Goal: Task Accomplishment & Management: Manage account settings

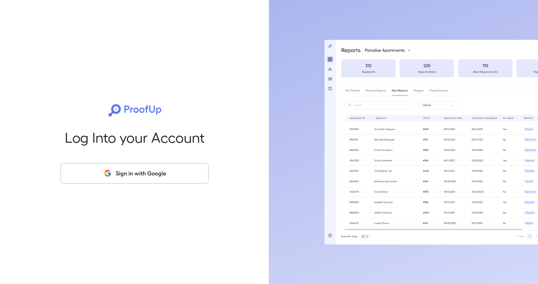
click at [99, 172] on button "Sign in with Google" at bounding box center [135, 173] width 148 height 21
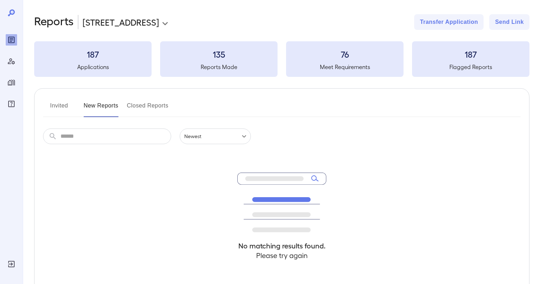
click at [7, 80] on icon "Manage Properties" at bounding box center [11, 82] width 9 height 9
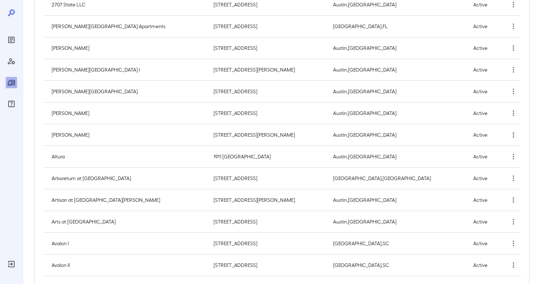
scroll to position [159, 0]
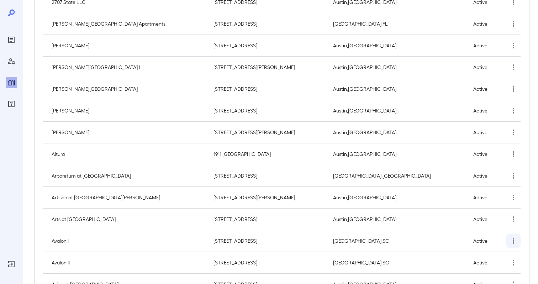
click at [513, 242] on icon "simple table" at bounding box center [514, 241] width 9 height 9
click at [501, 254] on p "Edit Property" at bounding box center [494, 254] width 28 height 7
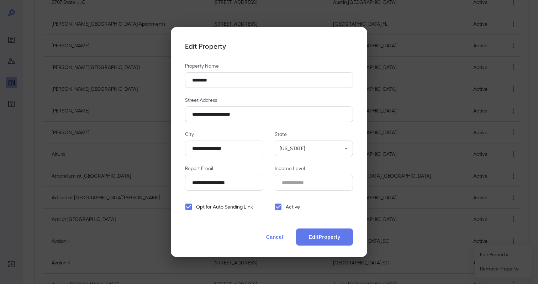
click at [225, 204] on span "Opt for Auto Sending Link" at bounding box center [224, 206] width 57 height 7
click at [310, 233] on button "Edit Property" at bounding box center [324, 237] width 57 height 17
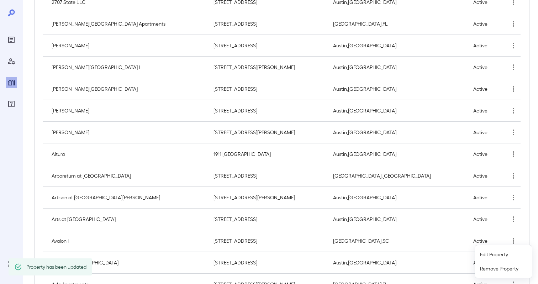
click at [344, 239] on div at bounding box center [269, 142] width 538 height 284
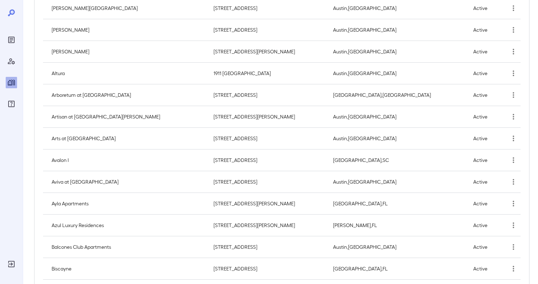
scroll to position [240, 0]
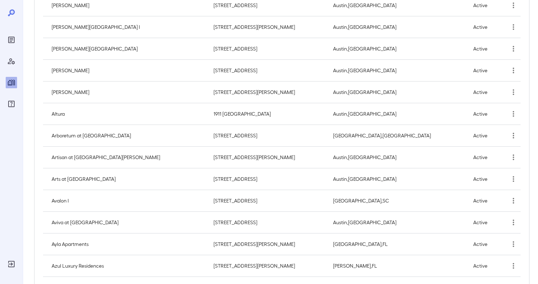
scroll to position [312, 0]
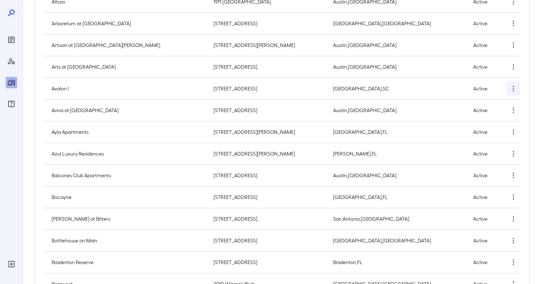
click at [507, 91] on button "simple table" at bounding box center [514, 89] width 14 height 14
click at [508, 102] on p "Edit Property" at bounding box center [494, 105] width 28 height 7
click at [119, 87] on div at bounding box center [269, 142] width 538 height 284
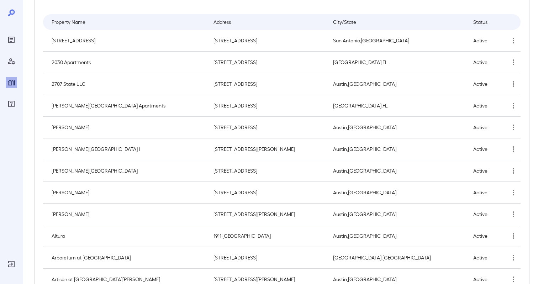
scroll to position [40, 0]
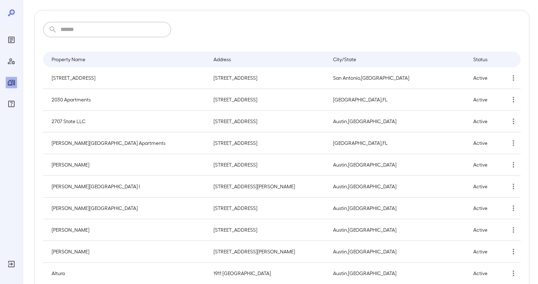
click at [85, 29] on input "text" at bounding box center [116, 30] width 111 height 16
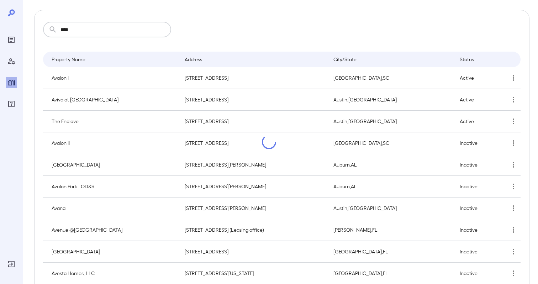
scroll to position [0, 0]
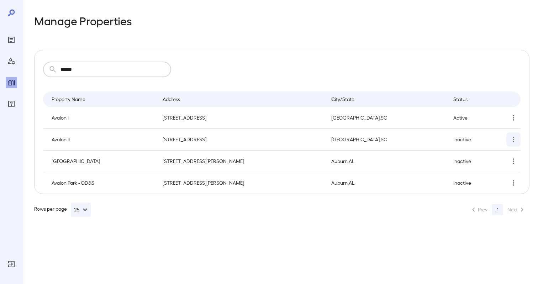
type input "******"
click at [514, 140] on icon "simple table" at bounding box center [514, 139] width 9 height 9
click at [496, 157] on p "Edit Property" at bounding box center [494, 156] width 28 height 7
click at [290, 234] on div at bounding box center [269, 142] width 538 height 284
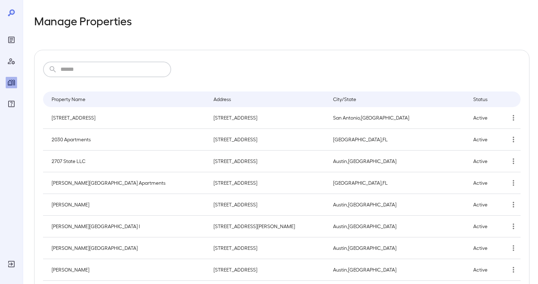
click at [106, 69] on input "text" at bounding box center [116, 70] width 111 height 16
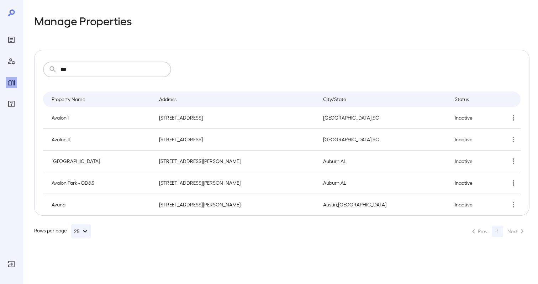
type input "***"
click at [514, 120] on icon "simple table" at bounding box center [514, 118] width 9 height 9
click at [503, 135] on p "Edit Property" at bounding box center [494, 134] width 28 height 7
click at [229, 241] on div at bounding box center [269, 142] width 538 height 284
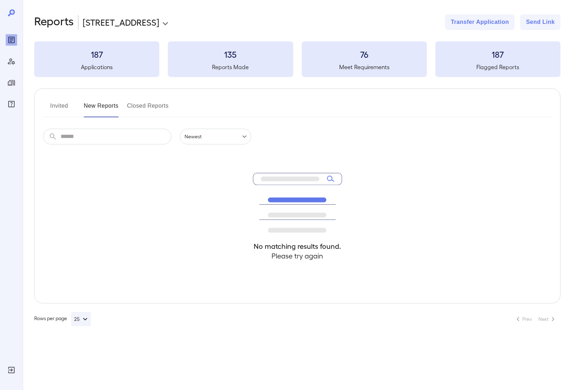
click at [249, 91] on div "Invited New Reports Closed Reports ​ ​ Newest ****** No matching results found.…" at bounding box center [297, 195] width 526 height 215
click at [59, 107] on button "Invited" at bounding box center [59, 108] width 32 height 17
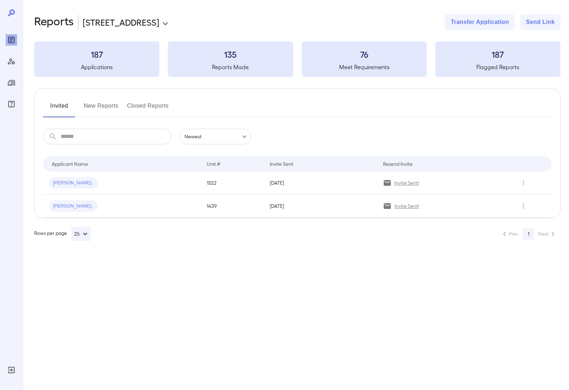
click at [109, 104] on button "New Reports" at bounding box center [101, 108] width 35 height 17
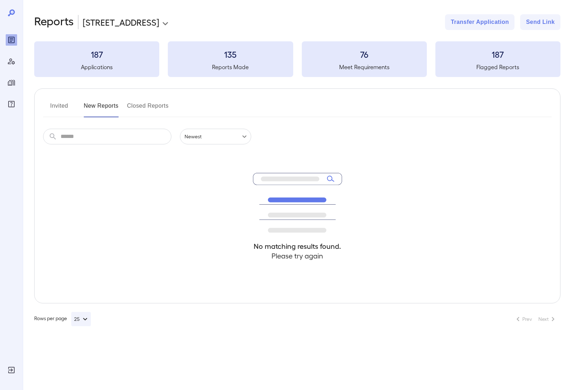
click at [12, 63] on icon "Manage Users" at bounding box center [11, 61] width 7 height 6
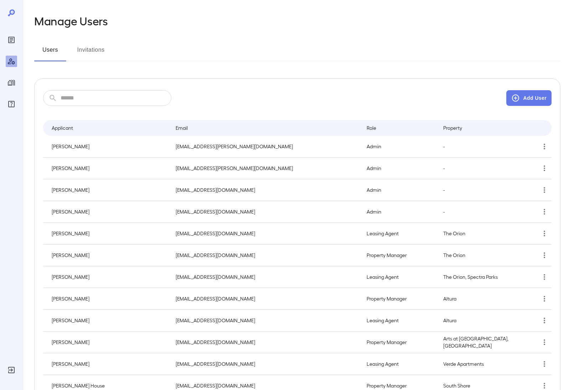
click at [96, 51] on button "Invitations" at bounding box center [91, 52] width 32 height 17
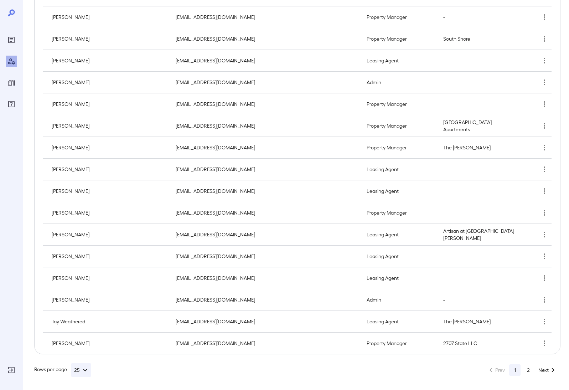
scroll to position [326, 0]
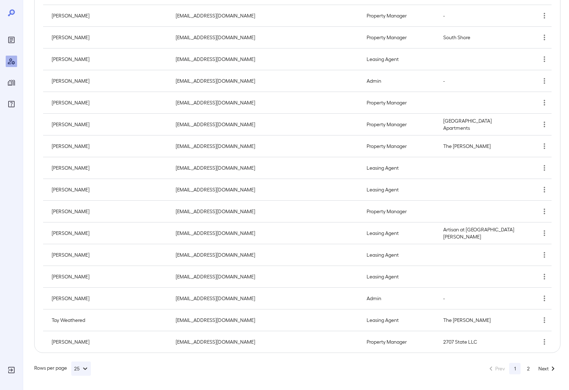
click at [528, 368] on button "2" at bounding box center [527, 368] width 11 height 11
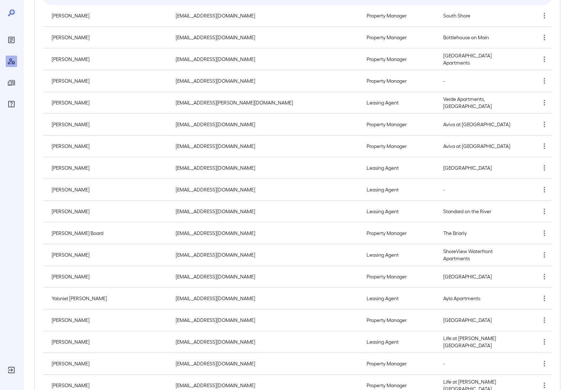
scroll to position [0, 0]
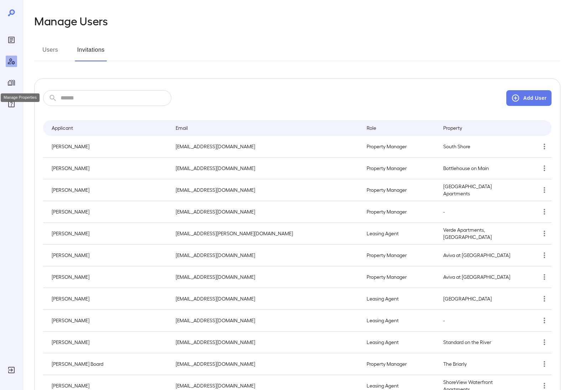
click at [12, 84] on icon "Manage Properties" at bounding box center [11, 82] width 9 height 9
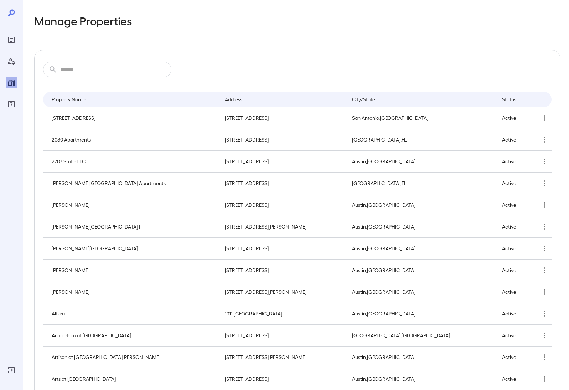
click at [332, 70] on div "​ ​" at bounding box center [297, 70] width 508 height 16
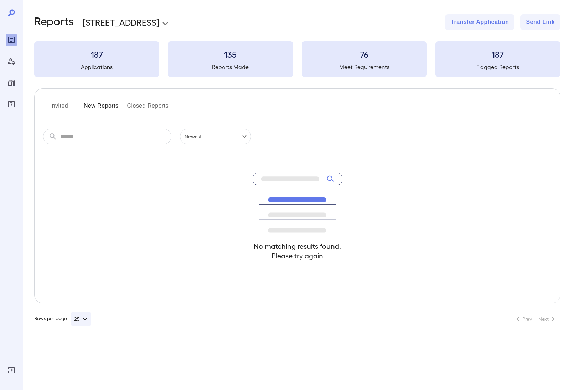
click at [11, 86] on icon "Manage Properties" at bounding box center [11, 82] width 9 height 9
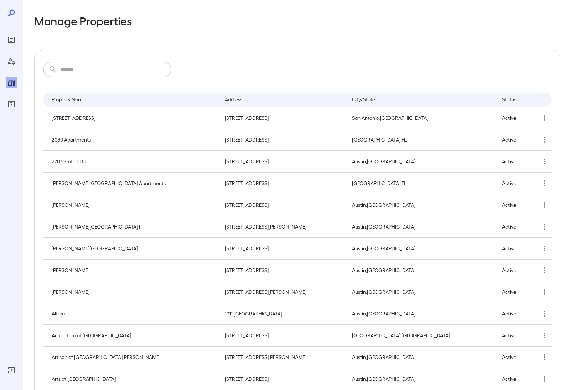
click at [92, 70] on input "text" at bounding box center [116, 70] width 111 height 16
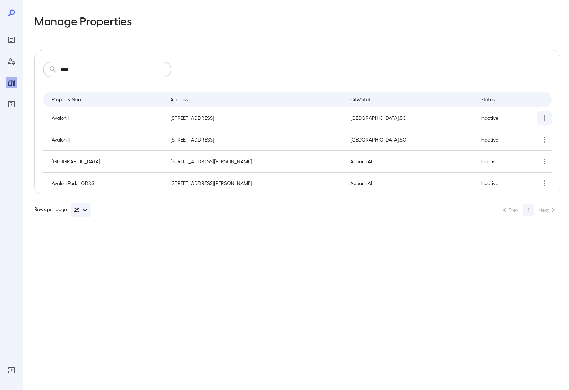
type input "****"
click at [550, 123] on button "simple table" at bounding box center [544, 118] width 14 height 14
click at [535, 131] on p "Edit Property" at bounding box center [525, 134] width 28 height 7
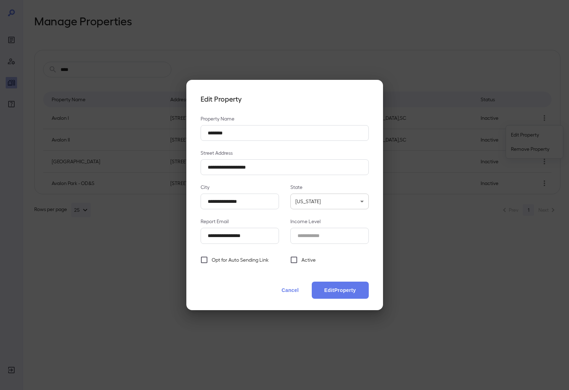
click at [307, 256] on span "Active" at bounding box center [308, 259] width 14 height 7
click at [333, 289] on button "Edit Property" at bounding box center [340, 289] width 57 height 17
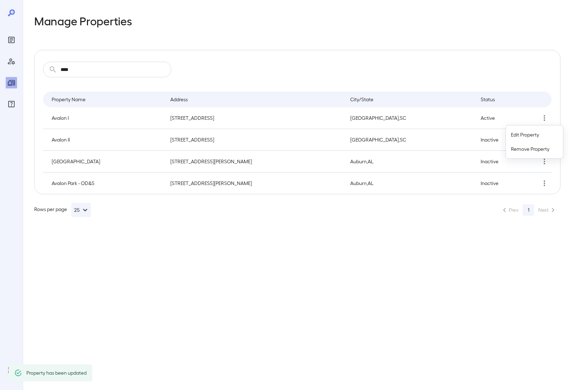
click at [329, 297] on div at bounding box center [284, 195] width 569 height 390
click at [547, 141] on icon "simple table" at bounding box center [544, 139] width 9 height 9
click at [532, 156] on p "Edit Property" at bounding box center [525, 156] width 28 height 7
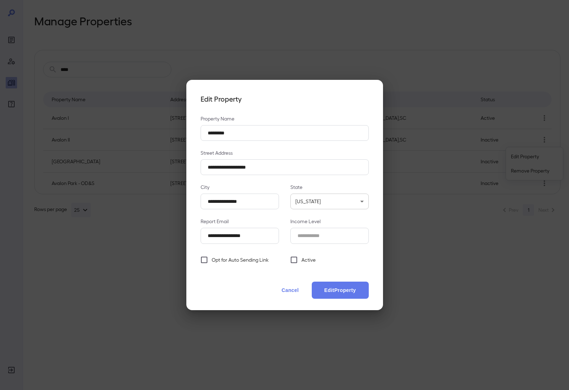
click at [307, 258] on span "Active" at bounding box center [308, 259] width 14 height 7
click at [336, 289] on button "Edit Property" at bounding box center [340, 289] width 57 height 17
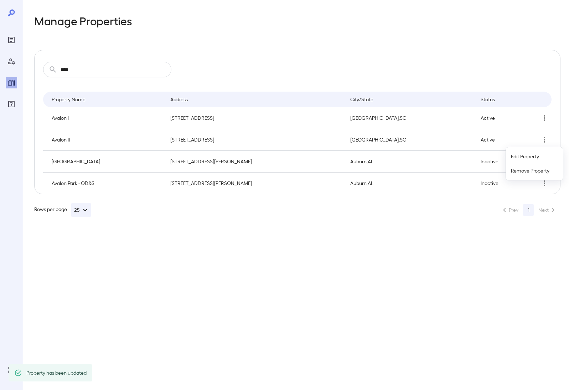
click at [333, 332] on div at bounding box center [284, 195] width 569 height 390
click at [12, 42] on icon "Reports" at bounding box center [11, 40] width 9 height 9
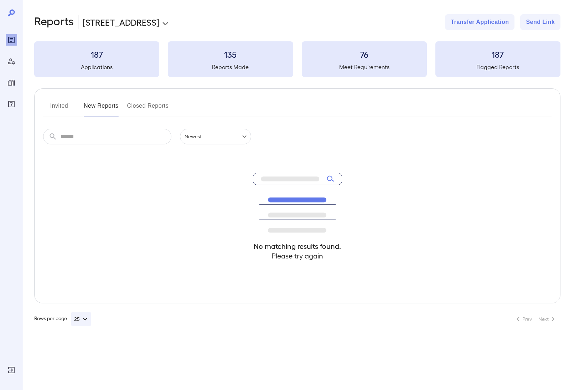
click at [119, 21] on body "**********" at bounding box center [284, 195] width 569 height 390
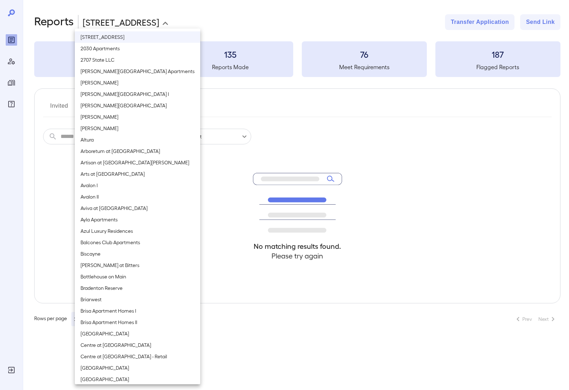
click at [100, 177] on li "Arts at [GEOGRAPHIC_DATA]" at bounding box center [137, 173] width 125 height 11
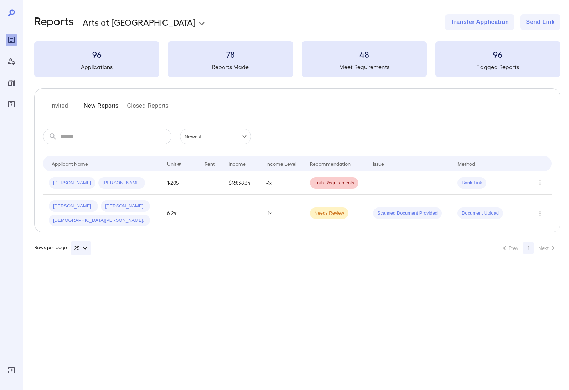
click at [113, 24] on body "**********" at bounding box center [284, 195] width 569 height 390
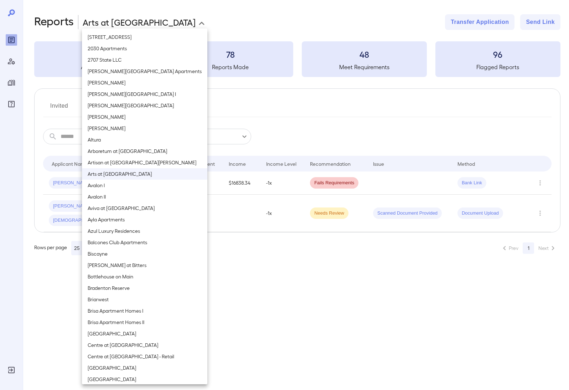
click at [106, 186] on li "Avalon I" at bounding box center [144, 184] width 125 height 11
type input "**********"
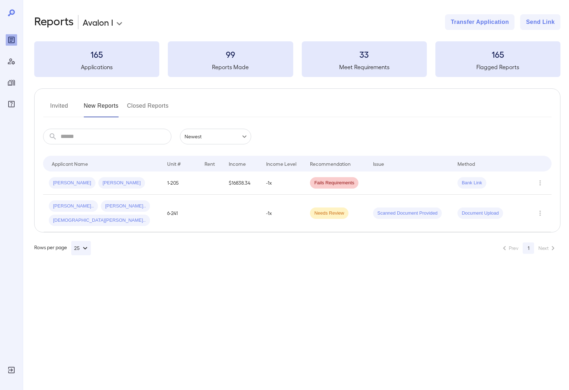
click at [344, 91] on div "Invited New Reports Closed Reports ​ ​ Newest ****** Drop to group by Applicant…" at bounding box center [297, 160] width 526 height 144
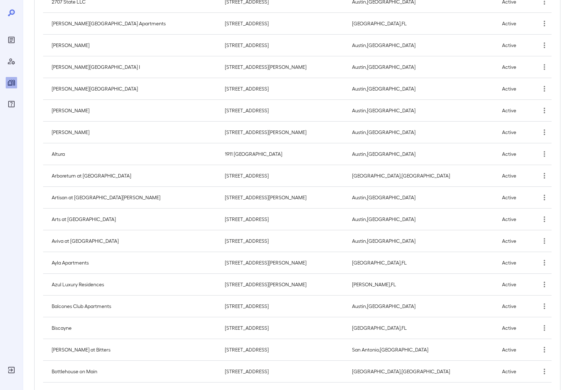
scroll to position [162, 0]
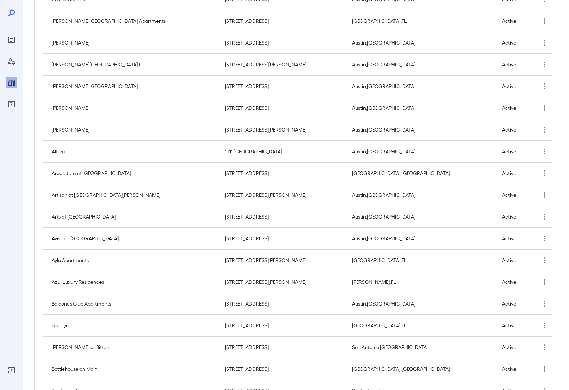
click at [113, 247] on td "Aviva at [GEOGRAPHIC_DATA]" at bounding box center [131, 239] width 176 height 22
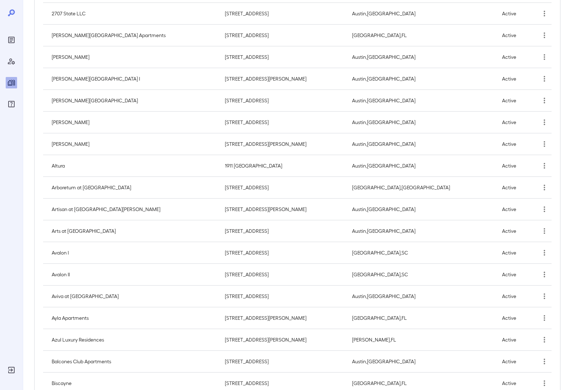
scroll to position [155, 0]
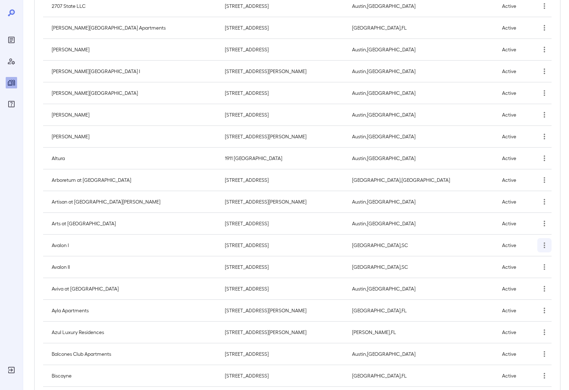
click at [550, 245] on button "simple table" at bounding box center [544, 245] width 14 height 14
click at [537, 260] on p "Edit Property" at bounding box center [525, 261] width 28 height 7
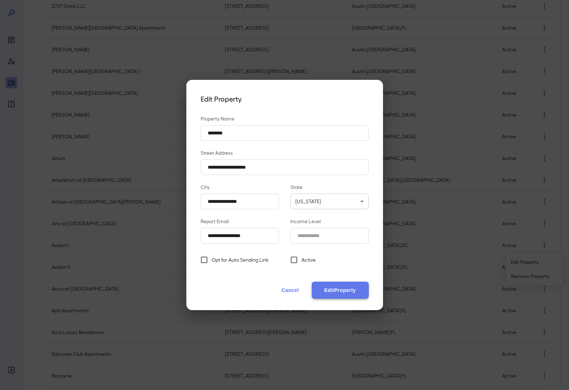
click at [332, 288] on button "Edit Property" at bounding box center [340, 289] width 57 height 17
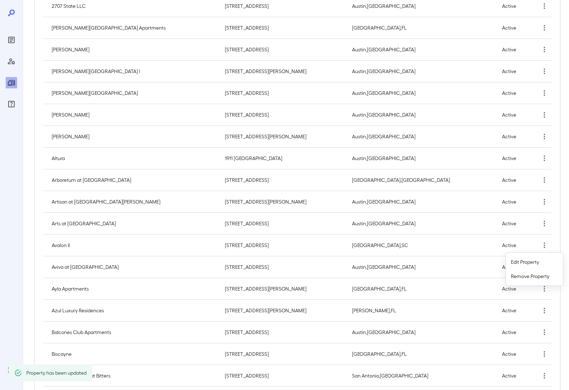
click at [544, 246] on div at bounding box center [284, 195] width 569 height 390
click at [544, 246] on icon "simple table" at bounding box center [544, 245] width 9 height 9
click at [530, 261] on p "Edit Property" at bounding box center [525, 261] width 28 height 7
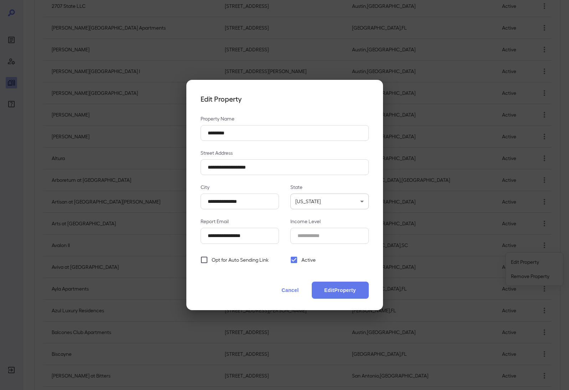
click at [307, 260] on span "Active" at bounding box center [308, 259] width 14 height 7
click at [339, 292] on button "Edit Property" at bounding box center [340, 289] width 57 height 17
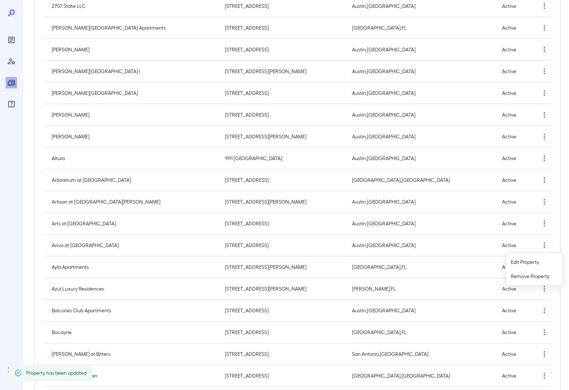
click at [327, 267] on div at bounding box center [284, 195] width 569 height 390
